Goal: Transaction & Acquisition: Purchase product/service

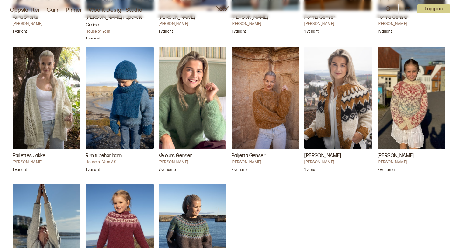
scroll to position [736, 0]
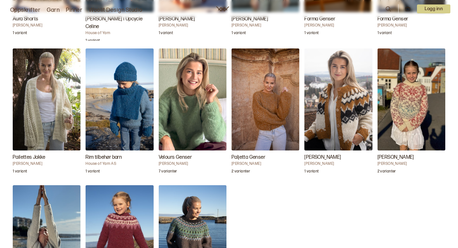
click at [262, 92] on img "Paljetta Genser" at bounding box center [266, 99] width 68 height 102
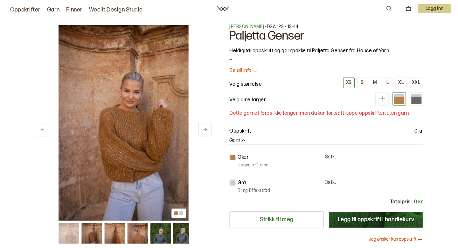
scroll to position [2, 0]
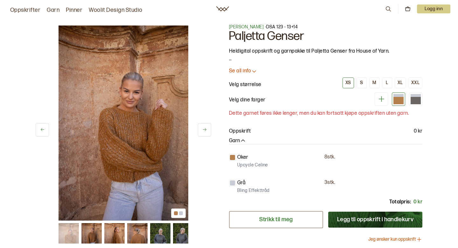
click at [300, 220] on link "Strikk til meg" at bounding box center [276, 219] width 94 height 17
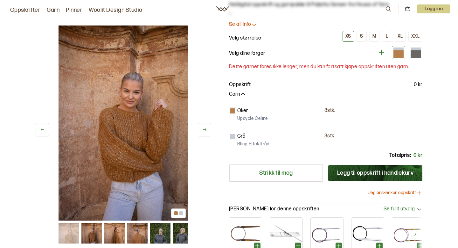
scroll to position [0, 0]
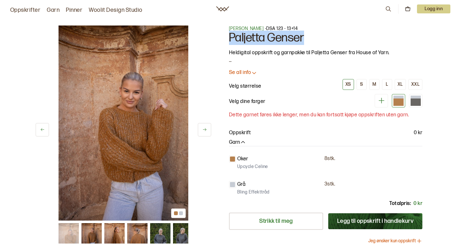
drag, startPoint x: 224, startPoint y: 37, endPoint x: 343, endPoint y: 37, distance: 118.7
click at [343, 37] on div "1 av 8 1 av 8 [PERSON_NAME] - DSA 123 - 13+14 Paljetta Genser Heldigital oppskr…" at bounding box center [228, 173] width 407 height 321
copy h1 "Paljetta Genser"
